Goal: Find specific fact: Find contact information

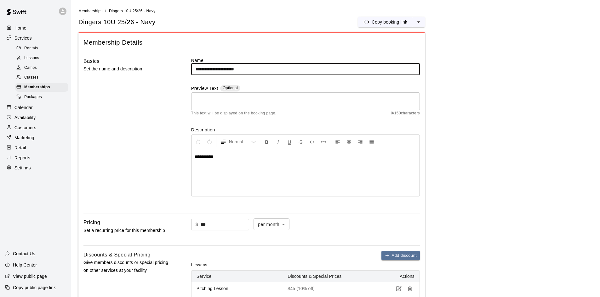
click at [36, 137] on div "Marketing" at bounding box center [35, 137] width 61 height 9
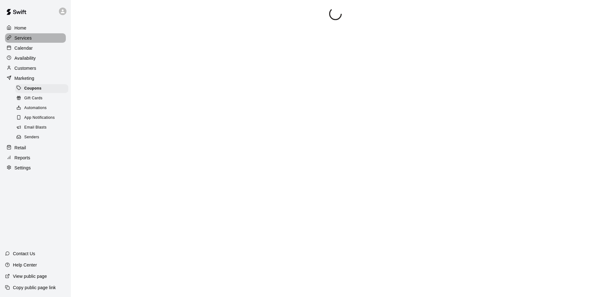
click at [23, 41] on p "Services" at bounding box center [22, 38] width 17 height 6
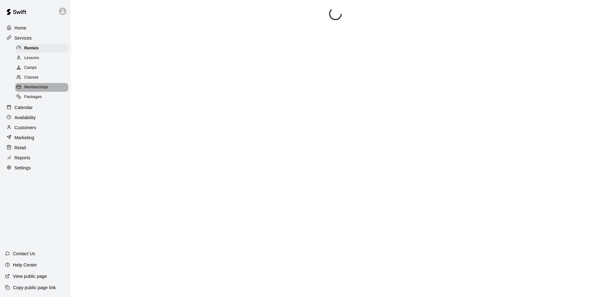
click at [40, 86] on div "Memberships" at bounding box center [41, 87] width 53 height 9
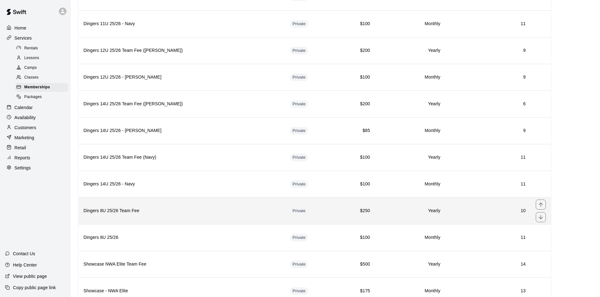
scroll to position [1039, 0]
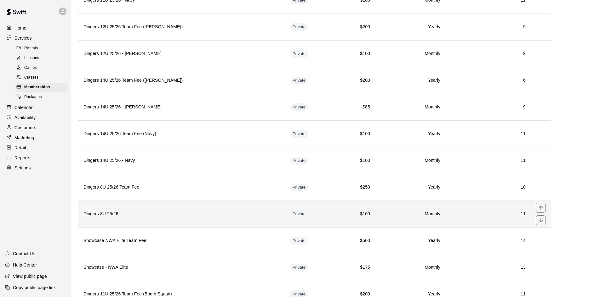
click at [153, 211] on th "Dingers 8U 25/26" at bounding box center [181, 214] width 206 height 27
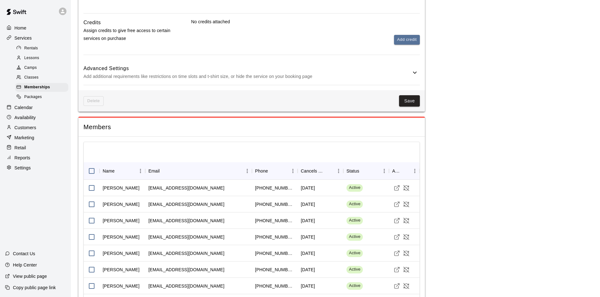
scroll to position [409, 0]
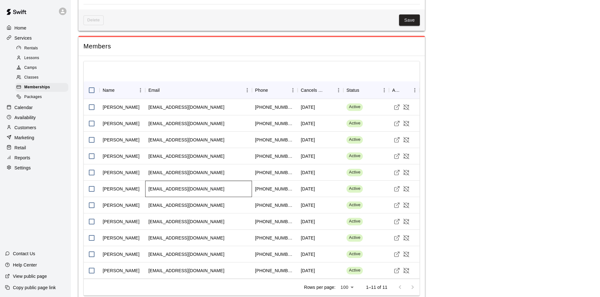
click at [167, 189] on div "[EMAIL_ADDRESS][DOMAIN_NAME]" at bounding box center [186, 189] width 76 height 6
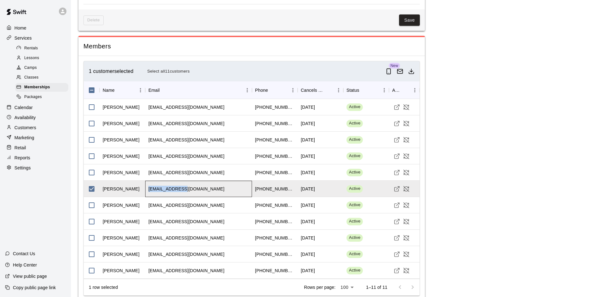
click at [167, 189] on div "[EMAIL_ADDRESS][DOMAIN_NAME]" at bounding box center [186, 189] width 76 height 6
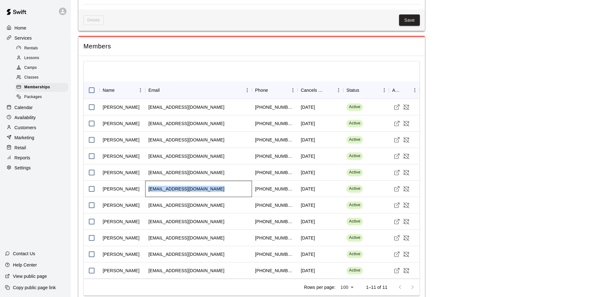
click at [167, 189] on div "[EMAIL_ADDRESS][DOMAIN_NAME]" at bounding box center [186, 189] width 76 height 6
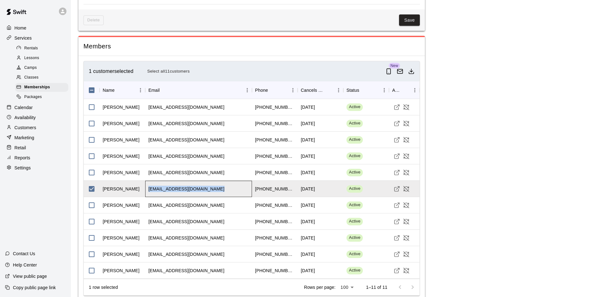
copy div "[EMAIL_ADDRESS][DOMAIN_NAME]"
